Goal: Complete application form: Complete application form

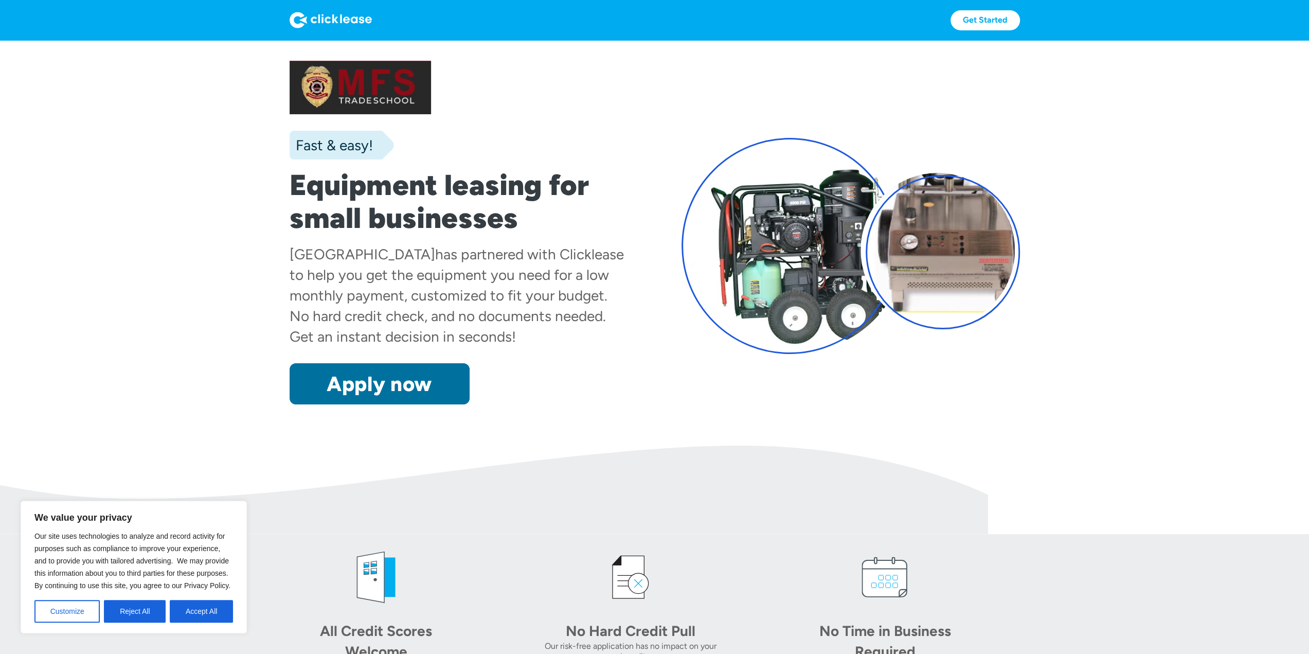
click at [400, 387] on link "Apply now" at bounding box center [380, 383] width 180 height 41
click at [399, 383] on link "Apply now" at bounding box center [380, 383] width 180 height 41
click at [378, 385] on link "Apply now" at bounding box center [380, 383] width 180 height 41
